Goal: Task Accomplishment & Management: Manage account settings

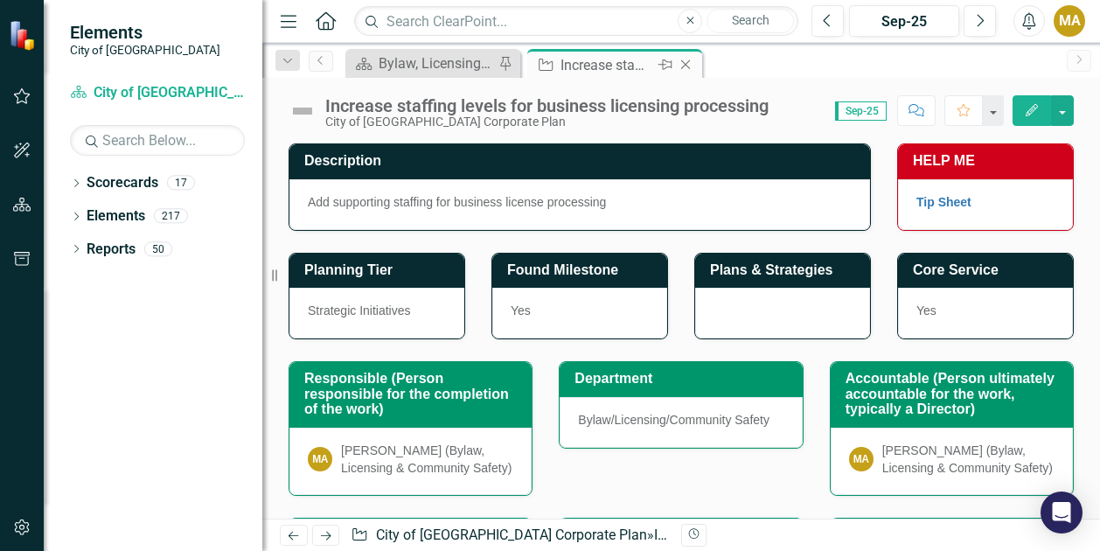
click at [568, 66] on div "Increase staffing levels for business licensing processing" at bounding box center [607, 65] width 94 height 22
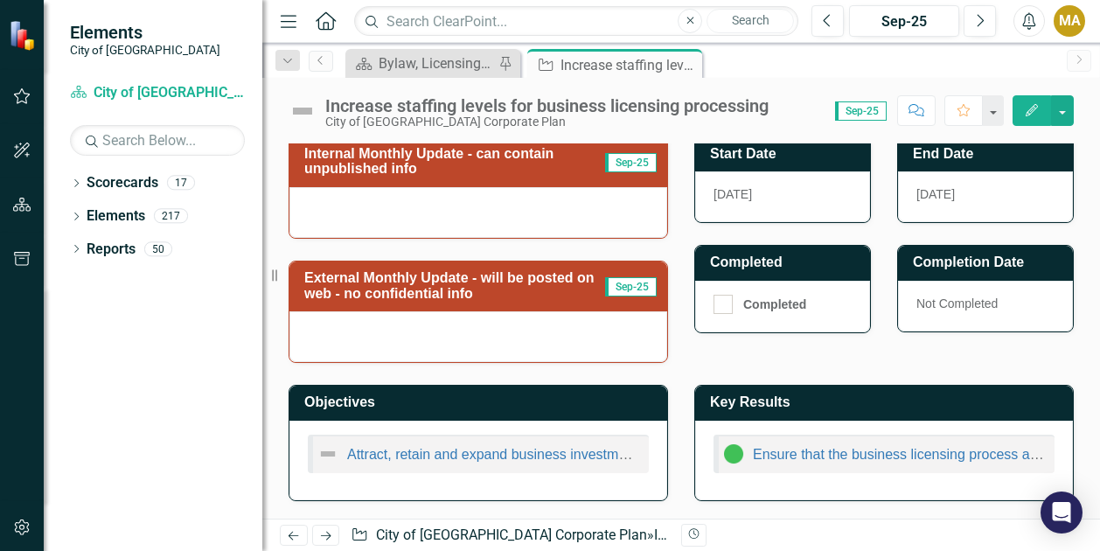
scroll to position [570, 0]
click at [514, 184] on td "Internal Monthly Update - can contain unpublished info" at bounding box center [454, 164] width 301 height 44
click at [514, 172] on h3 "Internal Monthly Update - can contain unpublished info" at bounding box center [454, 161] width 301 height 31
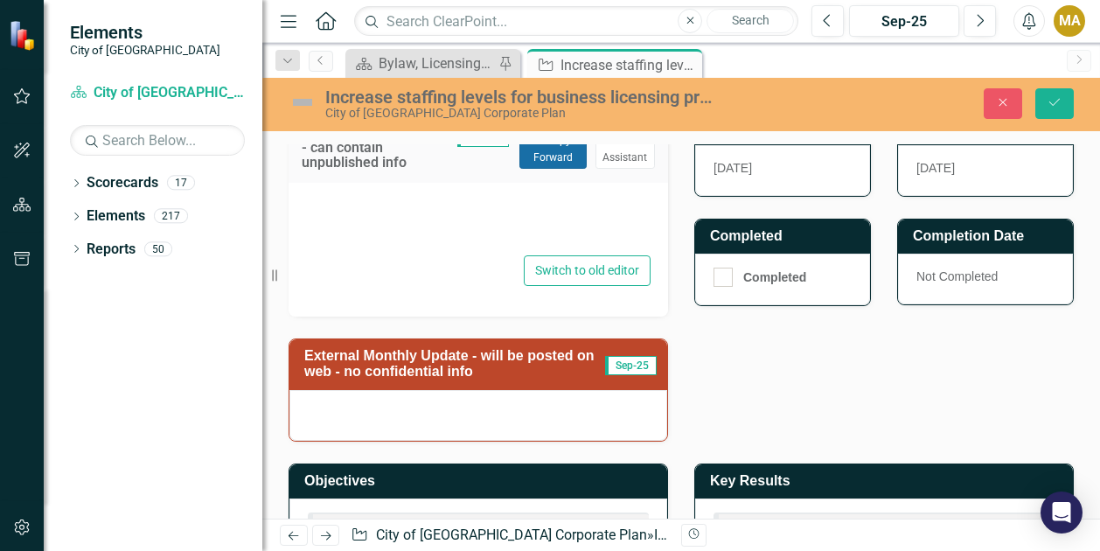
click at [542, 168] on button "Copy Forward Copy Forward" at bounding box center [552, 148] width 67 height 38
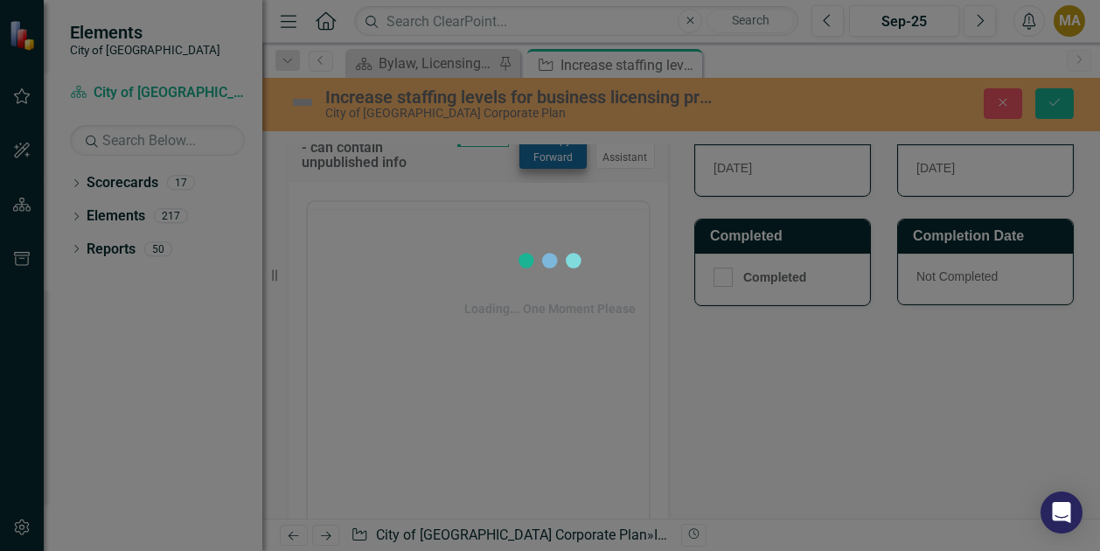
scroll to position [0, 0]
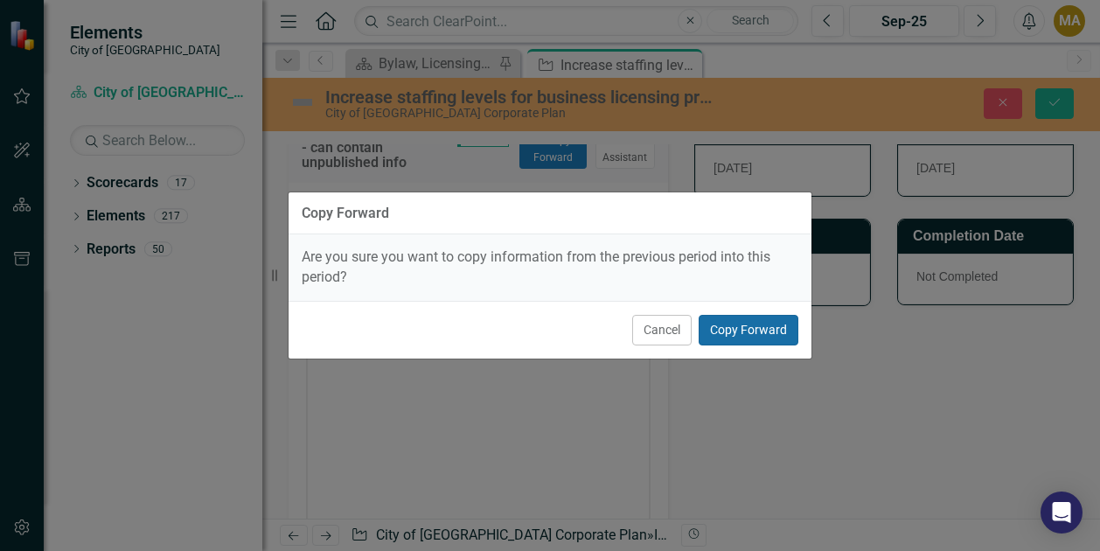
click at [731, 329] on button "Copy Forward" at bounding box center [748, 330] width 100 height 31
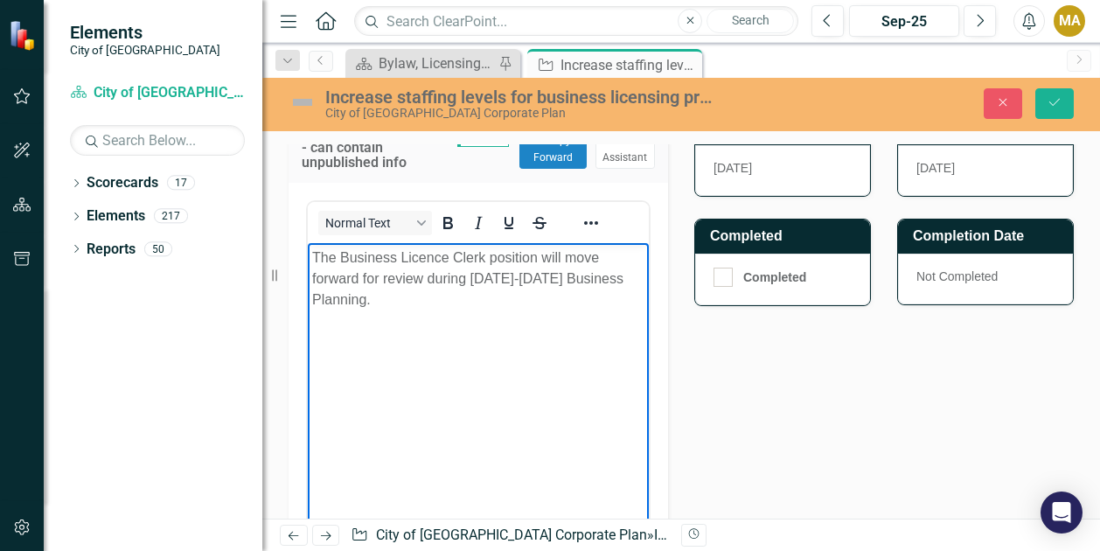
drag, startPoint x: 532, startPoint y: 275, endPoint x: 553, endPoint y: 274, distance: 21.1
click at [537, 275] on p "The Business Licence Clerk position will move forward for review during [DATE]-…" at bounding box center [478, 277] width 332 height 63
click at [538, 276] on p "The Business Licence Clerk position will move forward for review during [DATE]-…" at bounding box center [478, 277] width 332 height 63
click at [602, 275] on p "The Business Licence Clerk position will move forward for review at 2026 Busine…" at bounding box center [478, 267] width 332 height 42
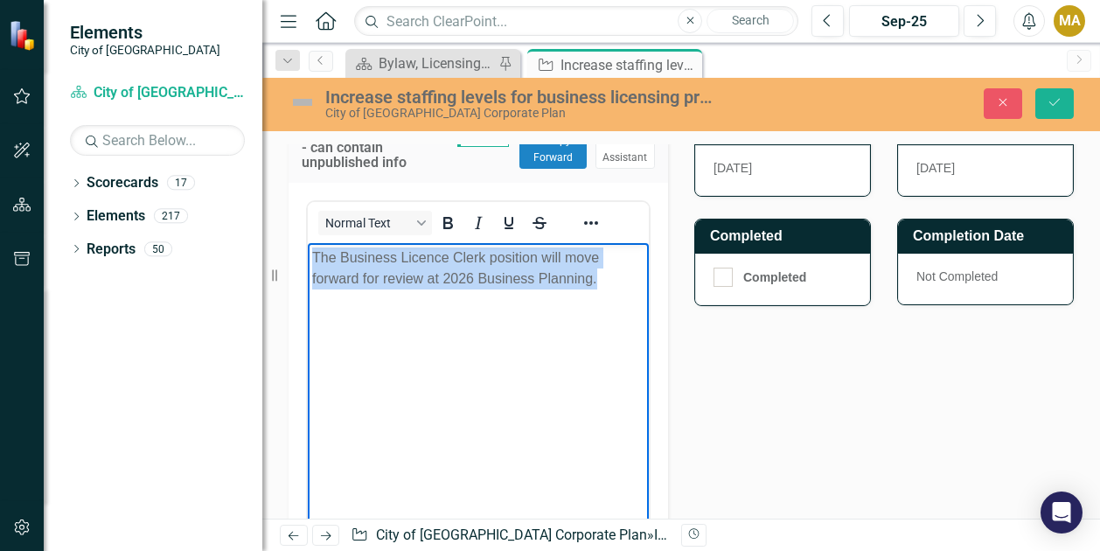
drag, startPoint x: 314, startPoint y: 256, endPoint x: 635, endPoint y: 289, distance: 322.5
click at [635, 289] on body "The Business Licence Clerk position will move forward for review at 2026 Busine…" at bounding box center [478, 373] width 341 height 262
copy p "The Business Licence Clerk position will move forward for review at 2026 Busine…"
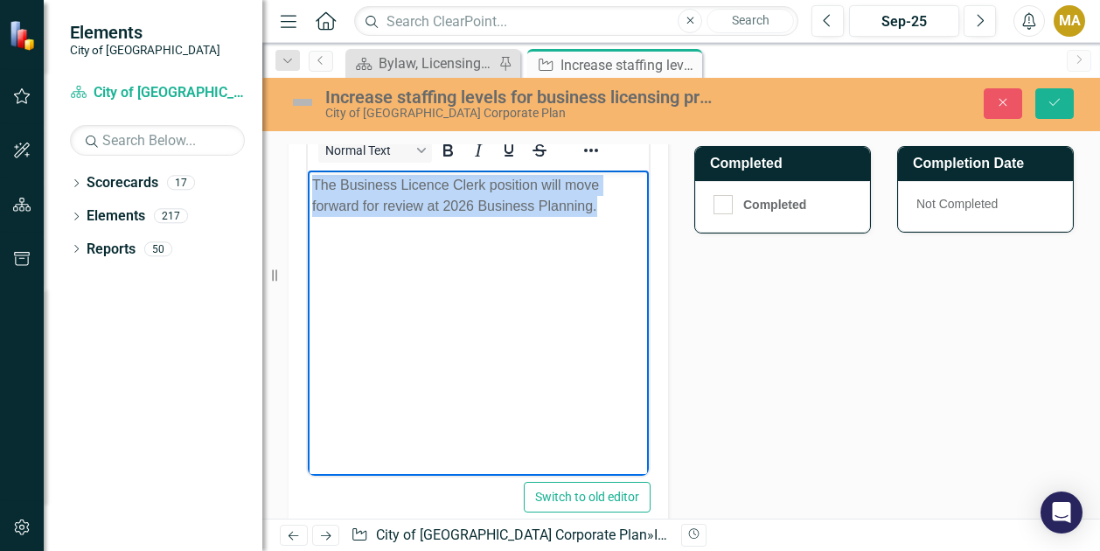
scroll to position [639, 0]
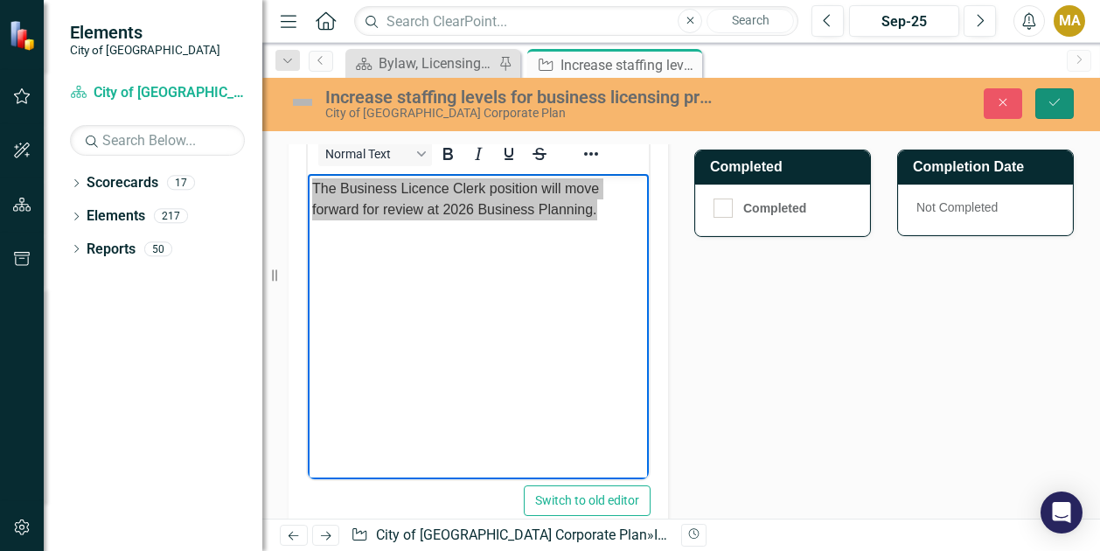
click at [1054, 106] on icon "Save" at bounding box center [1054, 102] width 16 height 12
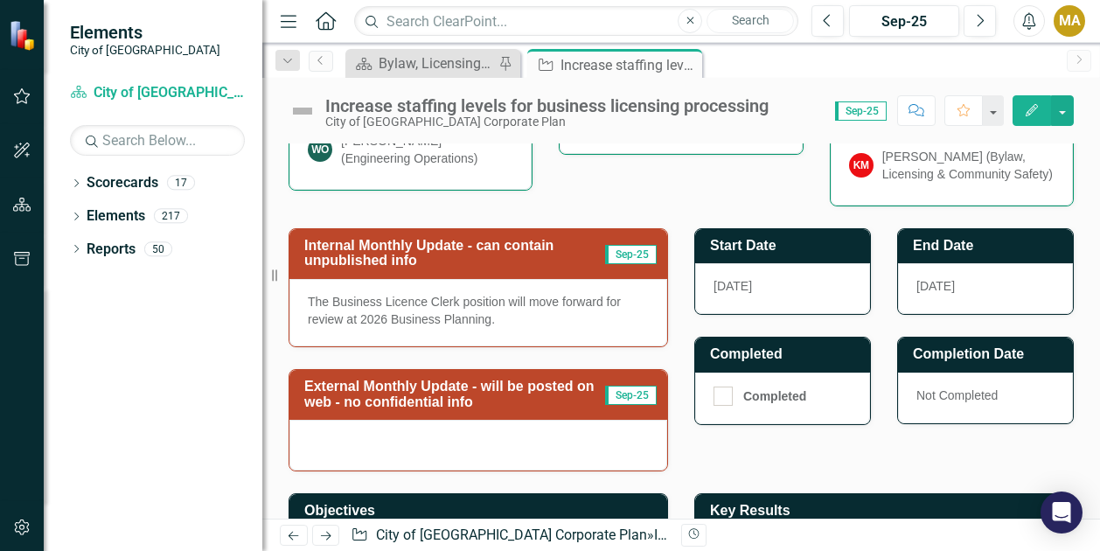
scroll to position [563, 0]
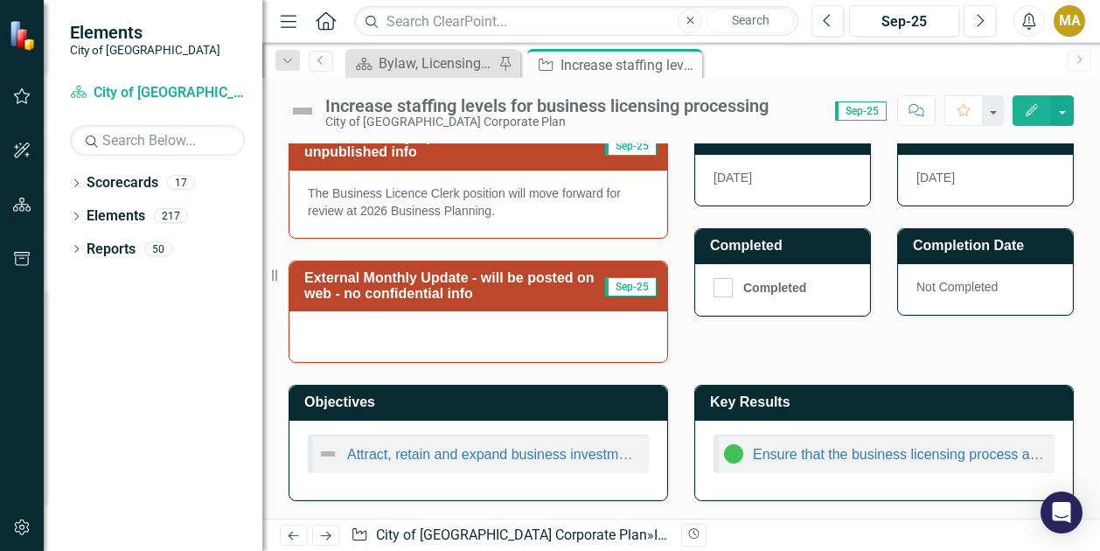
click at [439, 351] on div at bounding box center [478, 336] width 378 height 51
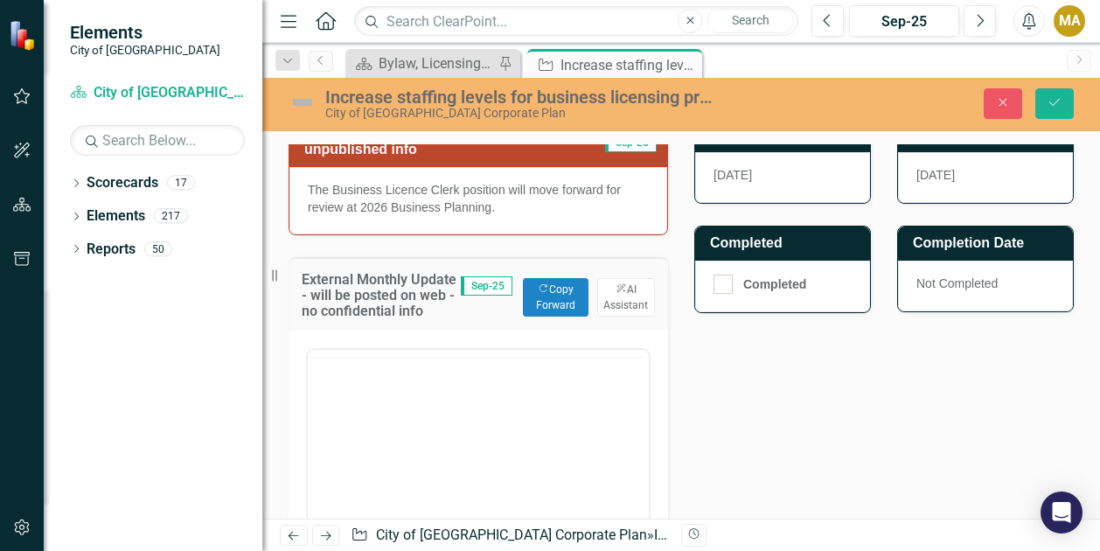
scroll to position [0, 0]
drag, startPoint x: 312, startPoint y: 219, endPoint x: 495, endPoint y: 240, distance: 183.9
click at [495, 216] on p "The Business Licence Clerk position will move forward for review at 2026 Busine…" at bounding box center [478, 198] width 341 height 35
click at [345, 211] on div "The Business Licence Clerk position will move forward for review at 2026 Busine…" at bounding box center [478, 200] width 378 height 67
click at [311, 216] on p "The Business Licence Clerk position will move forward for review at 2026 Busine…" at bounding box center [478, 198] width 341 height 35
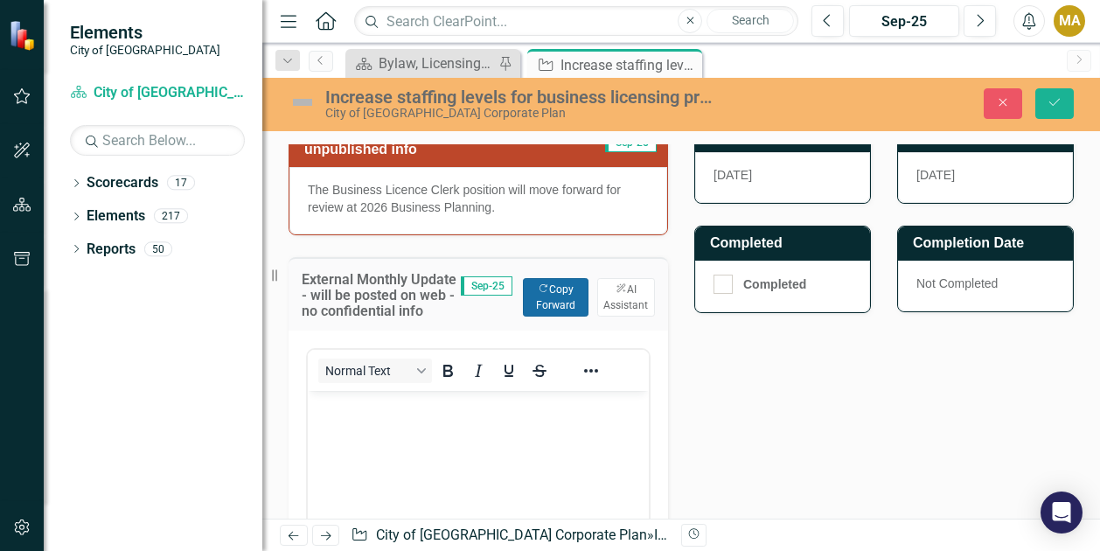
click at [548, 316] on button "Copy Forward Copy Forward" at bounding box center [556, 297] width 66 height 38
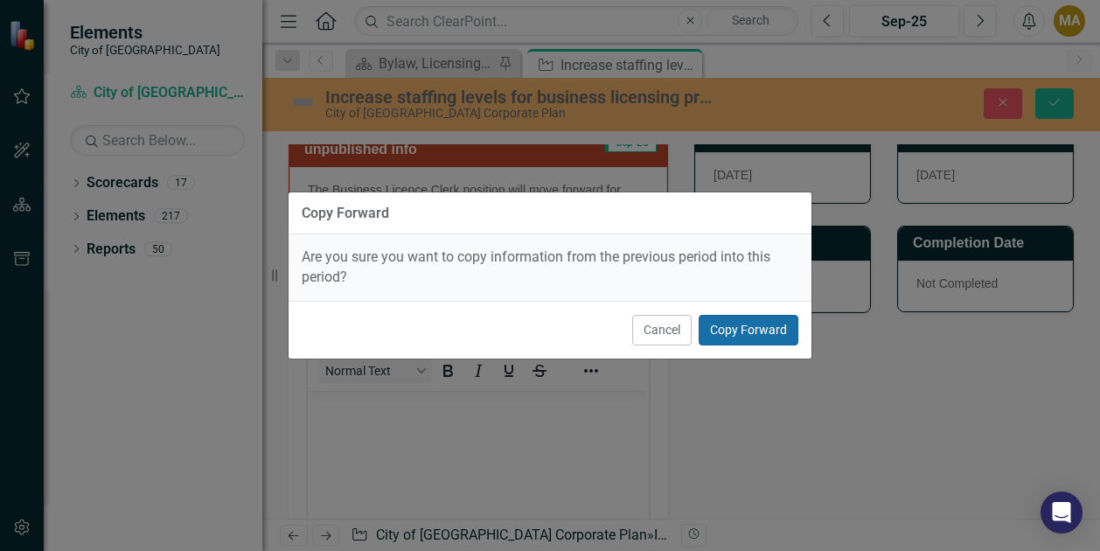
click at [767, 324] on button "Copy Forward" at bounding box center [748, 330] width 100 height 31
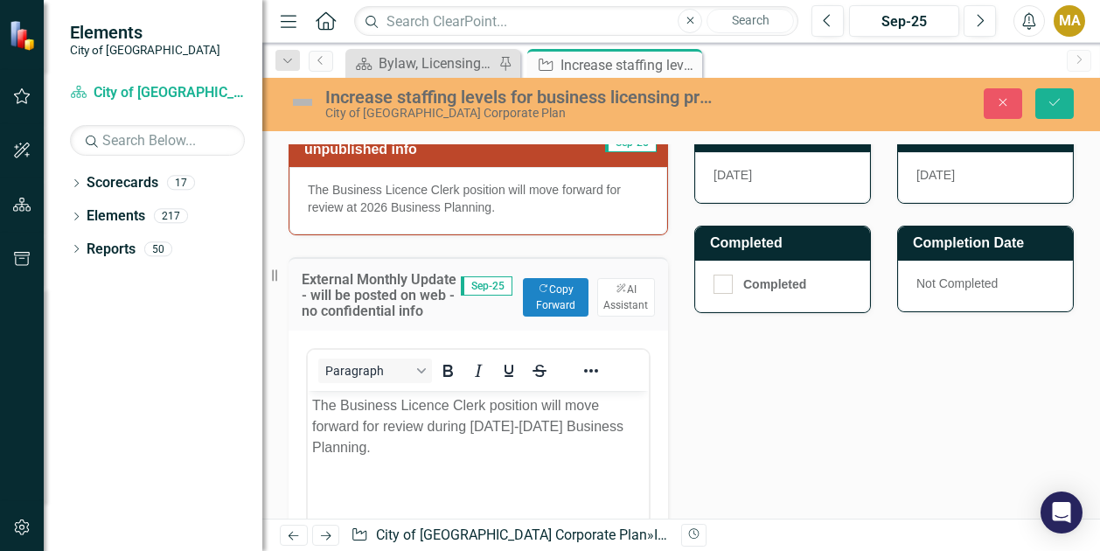
click at [538, 425] on p "The Business Licence Clerk position will move forward for review during [DATE]-…" at bounding box center [478, 426] width 332 height 63
click at [1040, 103] on button "Save" at bounding box center [1054, 103] width 38 height 31
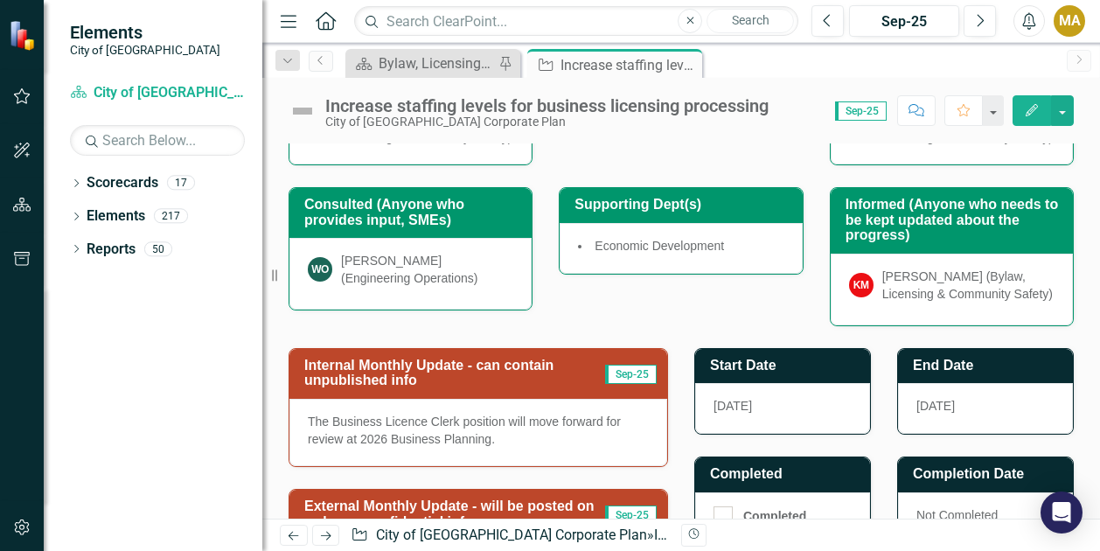
scroll to position [329, 0]
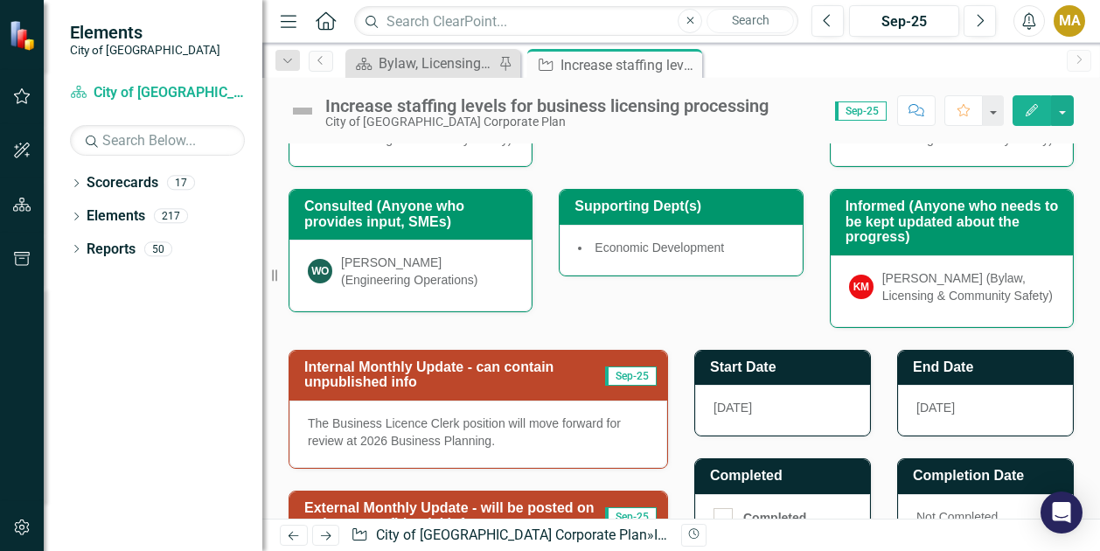
click at [795, 364] on div "Start Date [DATE]" at bounding box center [782, 382] width 203 height 109
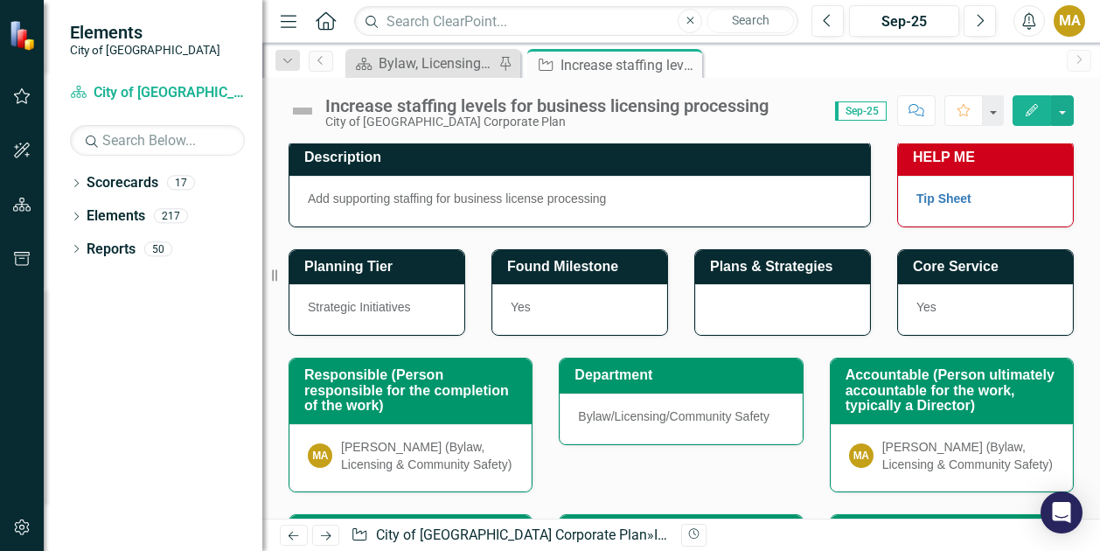
scroll to position [0, 0]
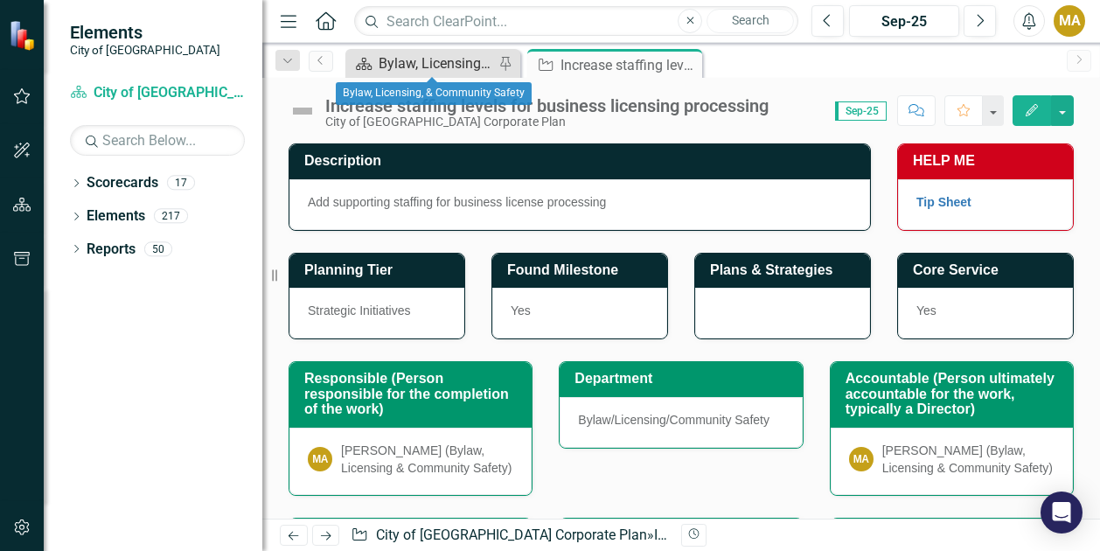
click at [416, 59] on div "Bylaw, Licensing, & Community Safety" at bounding box center [435, 63] width 115 height 22
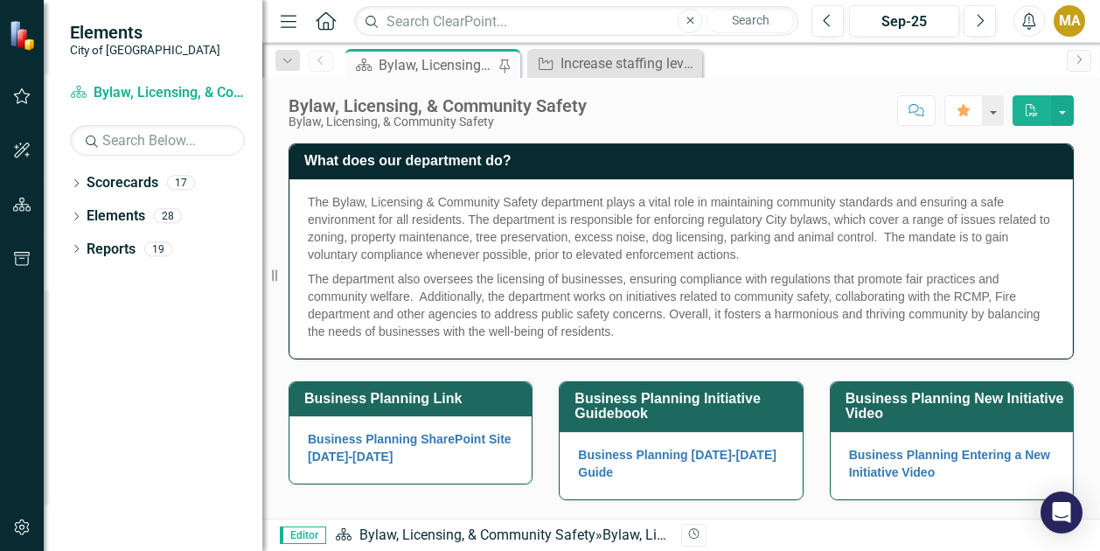
click at [414, 73] on div "Bylaw, Licensing, & Community Safety" at bounding box center [435, 65] width 115 height 22
